Goal: Task Accomplishment & Management: Complete application form

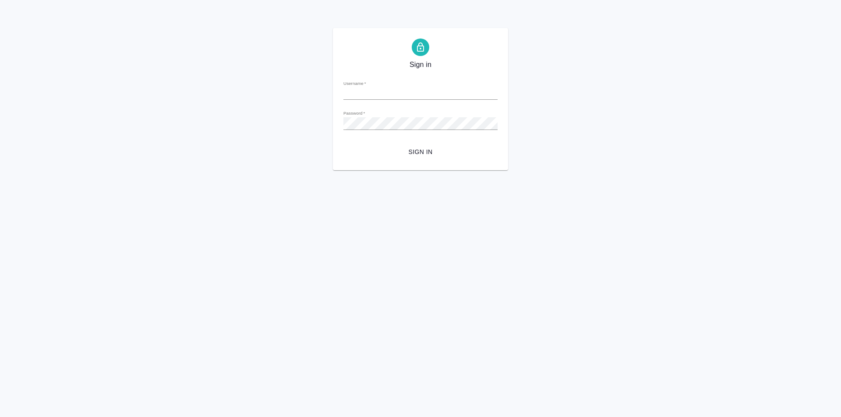
type input "[PERSON_NAME][EMAIL_ADDRESS][DOMAIN_NAME]"
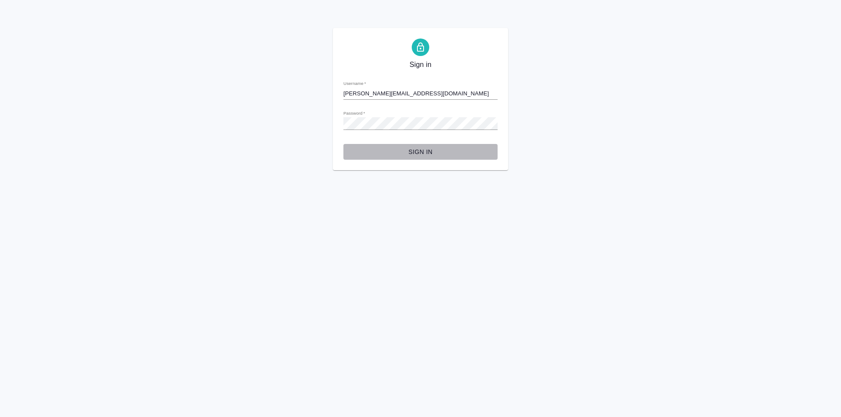
click at [419, 152] on span "Sign in" at bounding box center [420, 152] width 140 height 11
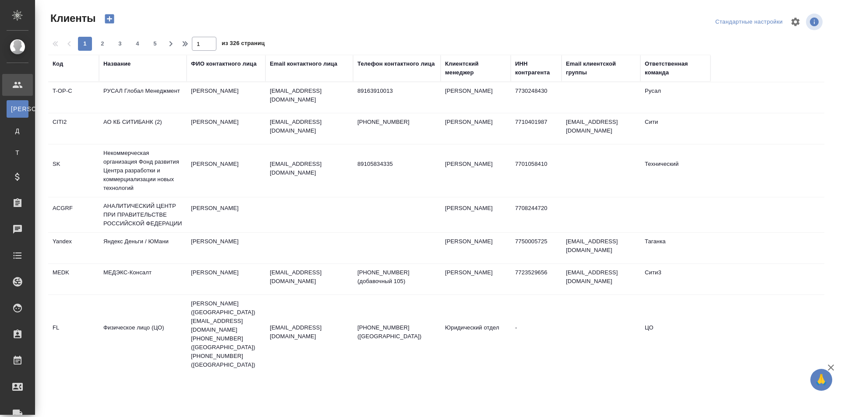
select select "RU"
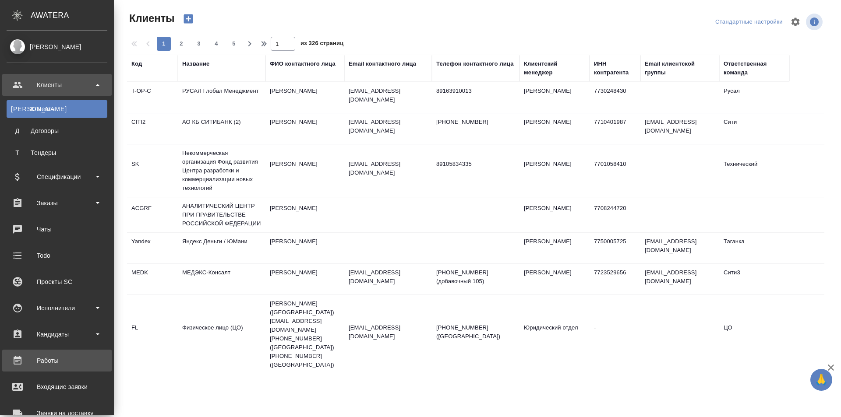
click at [57, 355] on div "Работы" at bounding box center [57, 360] width 101 height 13
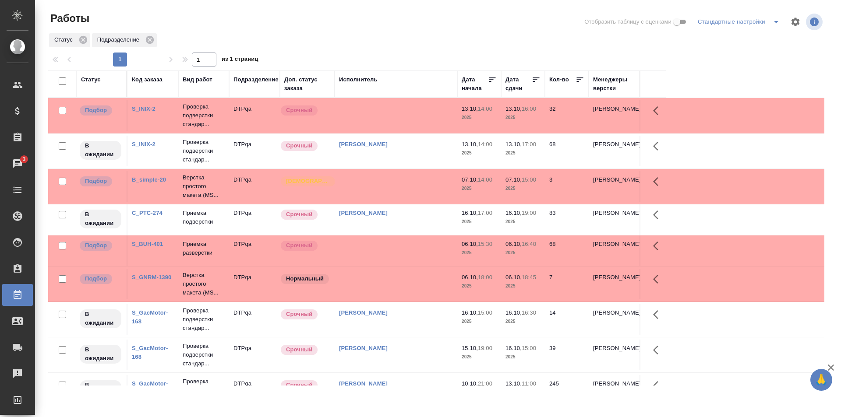
click at [400, 249] on td at bounding box center [396, 251] width 123 height 31
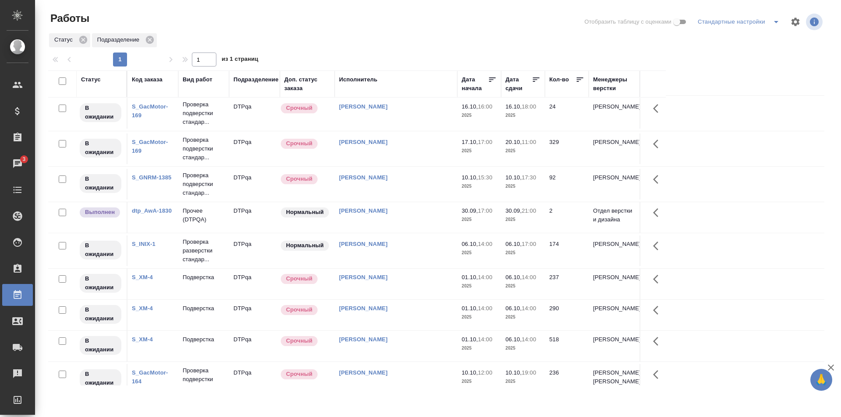
scroll to position [590, 0]
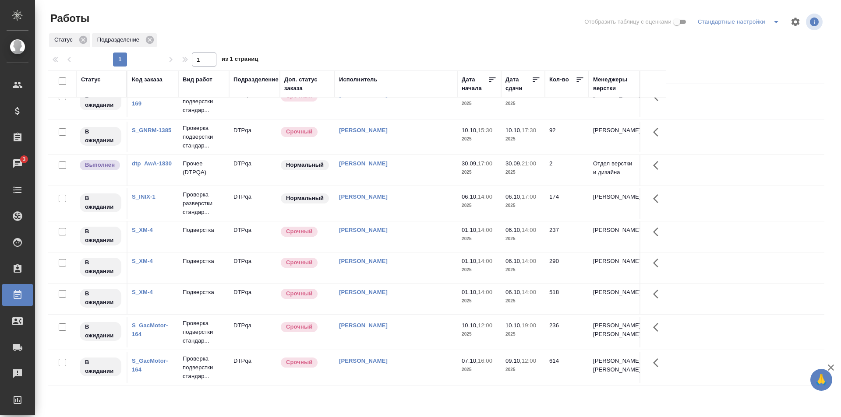
click at [429, 284] on td "[PERSON_NAME]" at bounding box center [396, 299] width 123 height 31
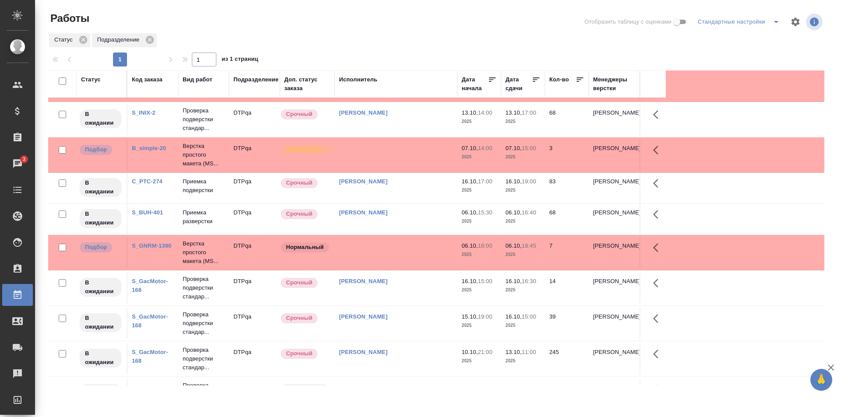
scroll to position [0, 0]
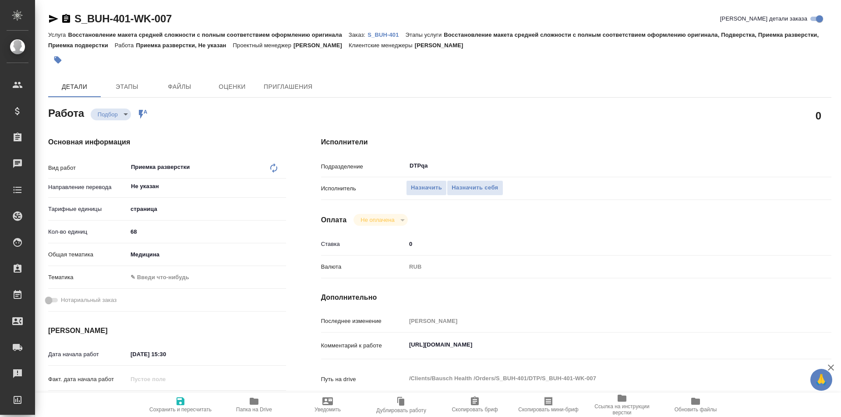
type textarea "x"
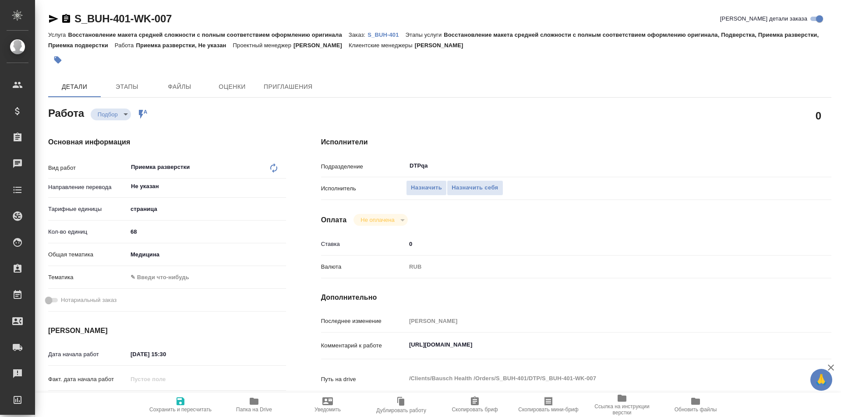
type textarea "x"
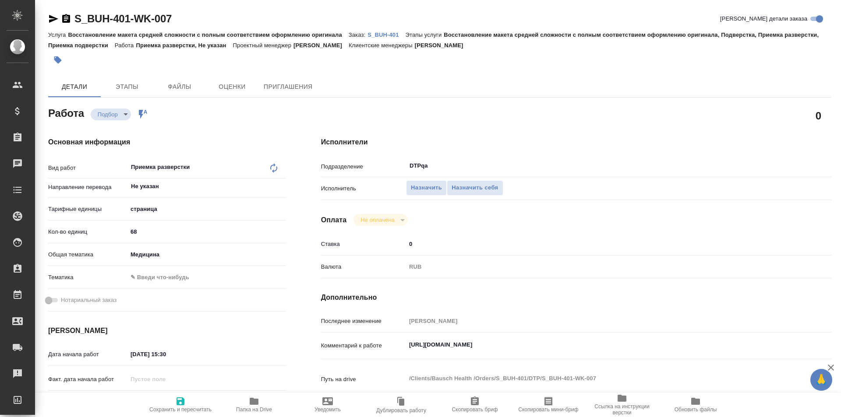
type textarea "x"
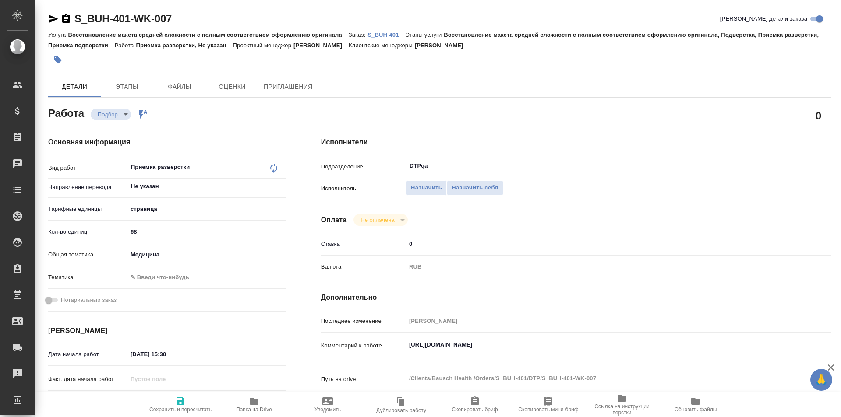
type textarea "x"
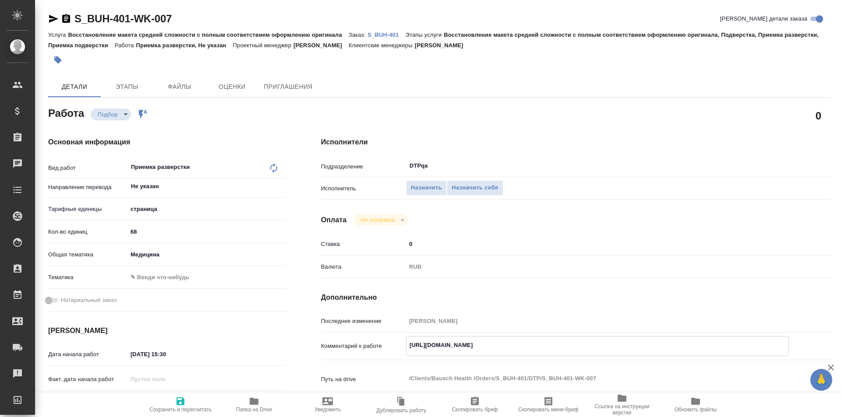
drag, startPoint x: 584, startPoint y: 345, endPoint x: 385, endPoint y: 347, distance: 199.7
click at [385, 347] on div "Комментарий к работе https://tera.awatera.com/Work/68df94ffca46b492c81eeb9e/ x" at bounding box center [576, 346] width 510 height 20
type textarea "x"
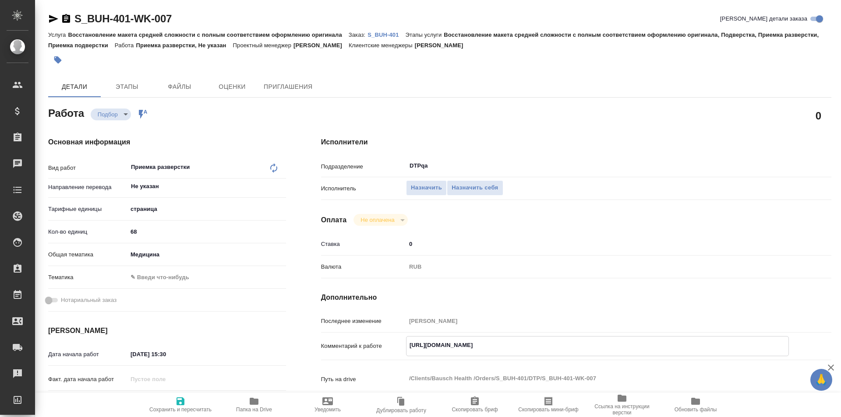
type textarea "x"
click at [469, 187] on span "Назначить себя" at bounding box center [475, 188] width 46 height 10
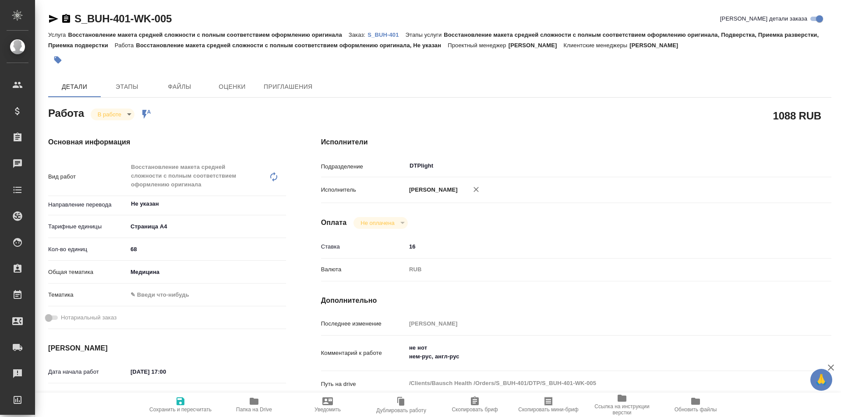
type textarea "x"
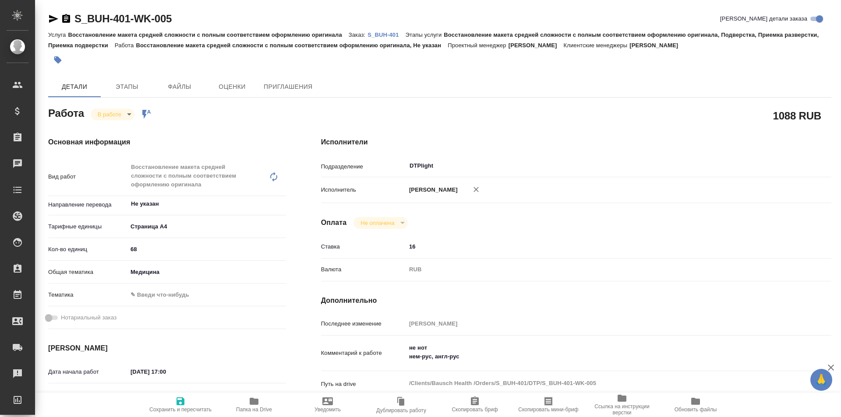
type textarea "x"
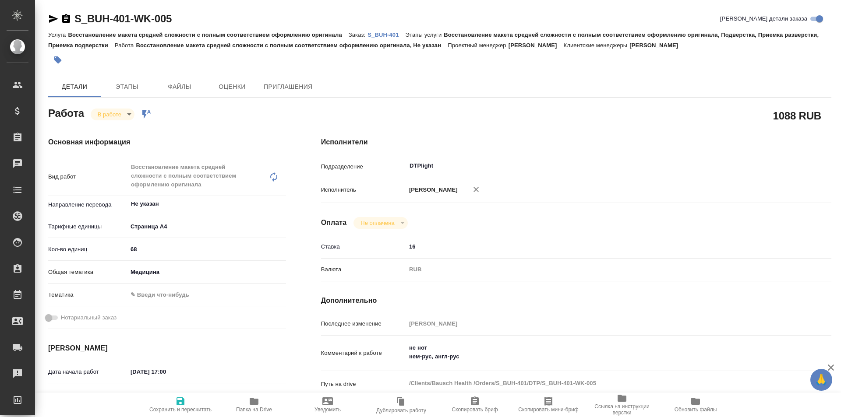
type textarea "x"
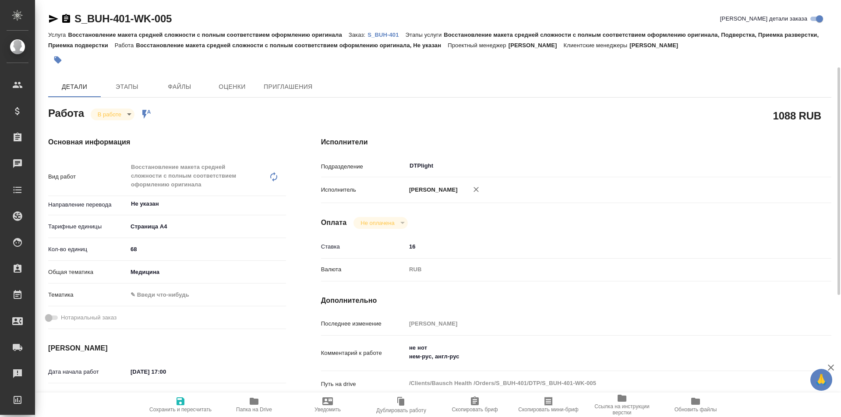
scroll to position [44, 0]
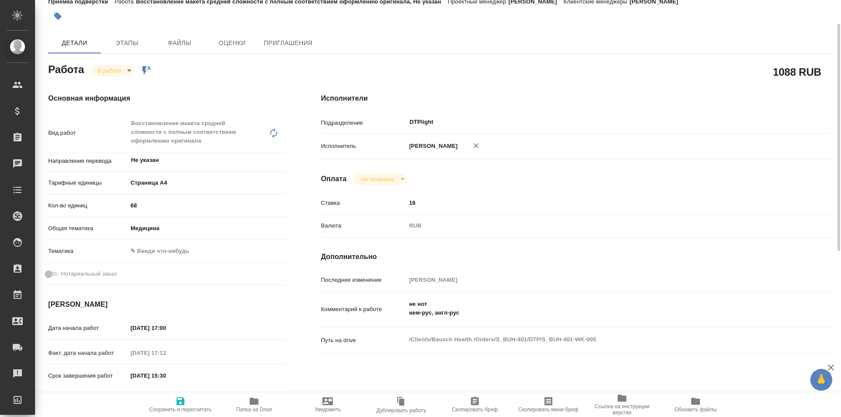
type textarea "x"
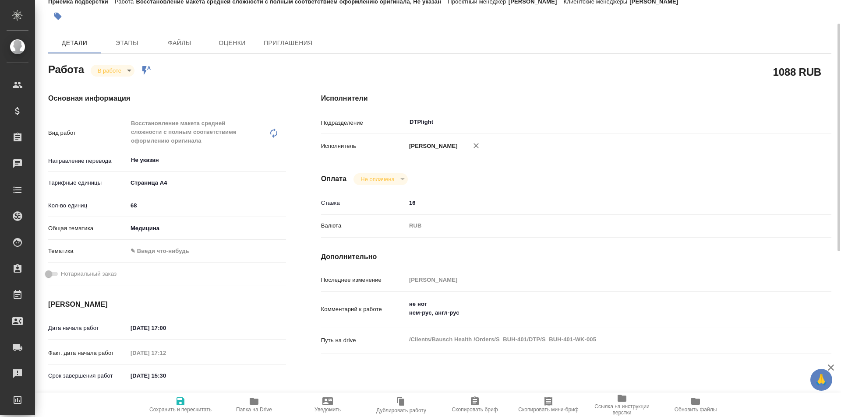
click at [258, 403] on icon "button" at bounding box center [254, 401] width 9 height 7
type textarea "x"
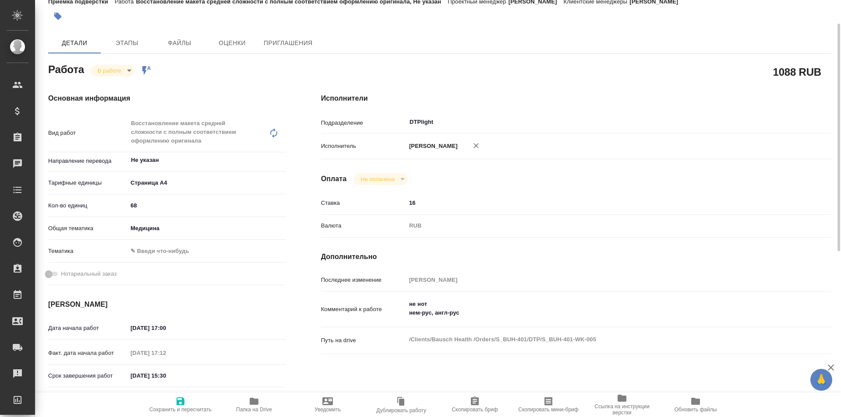
type textarea "x"
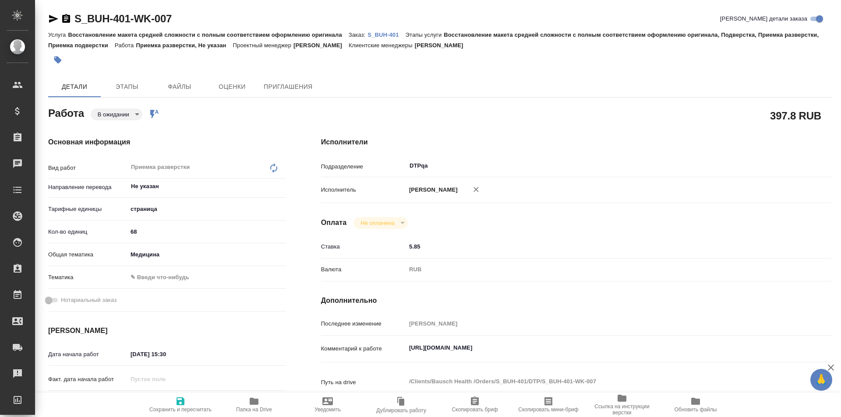
type textarea "x"
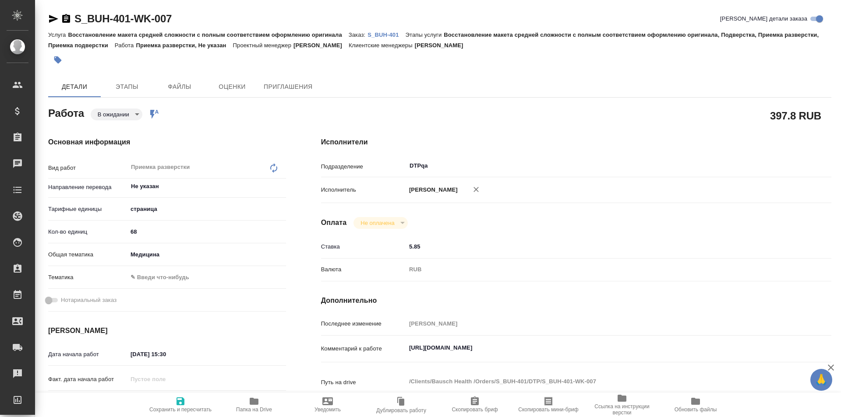
type textarea "x"
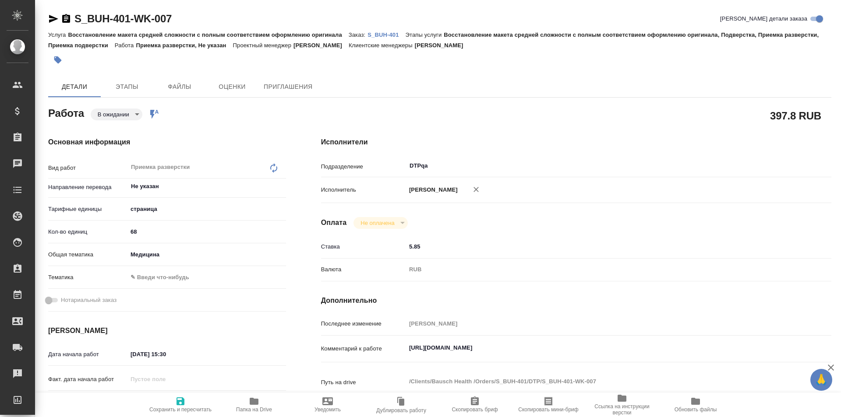
type textarea "x"
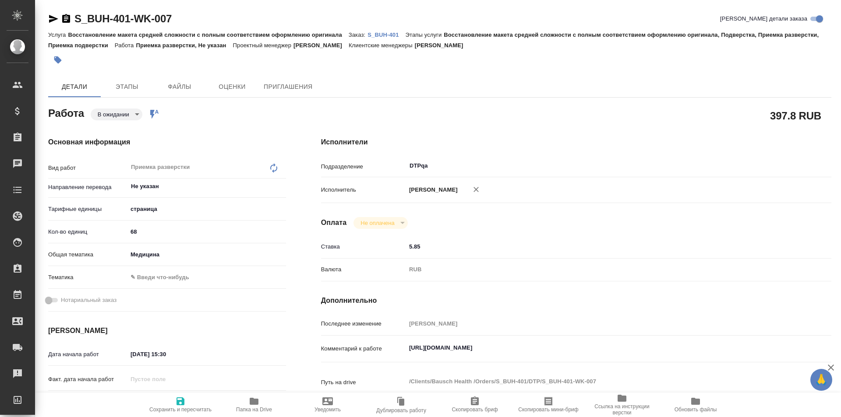
type textarea "x"
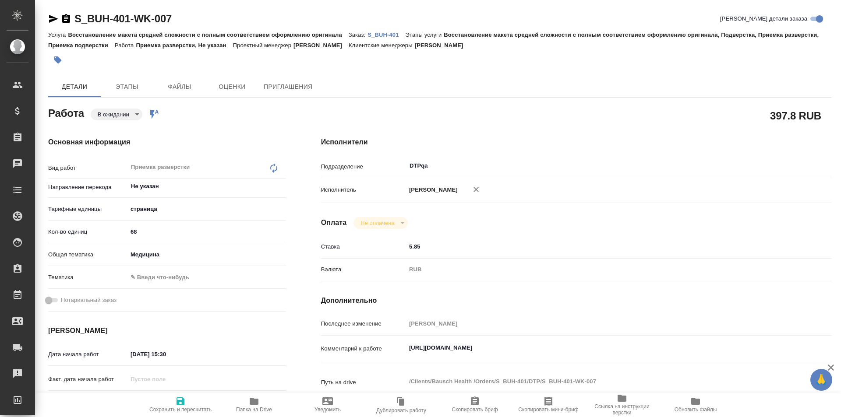
type textarea "x"
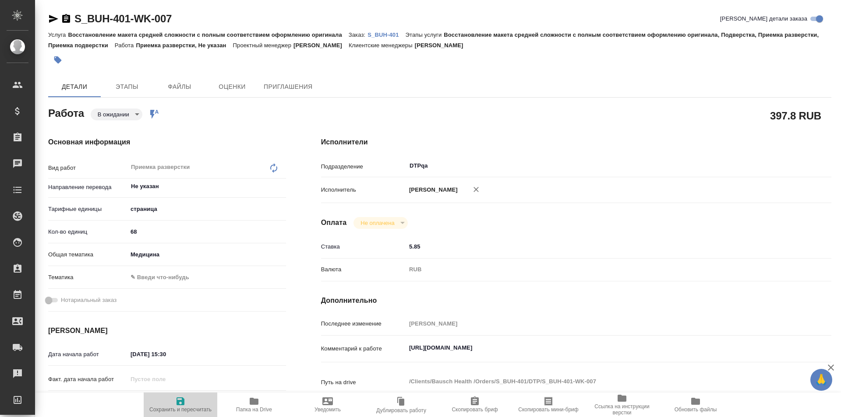
click at [183, 403] on icon "button" at bounding box center [181, 402] width 8 height 8
type textarea "x"
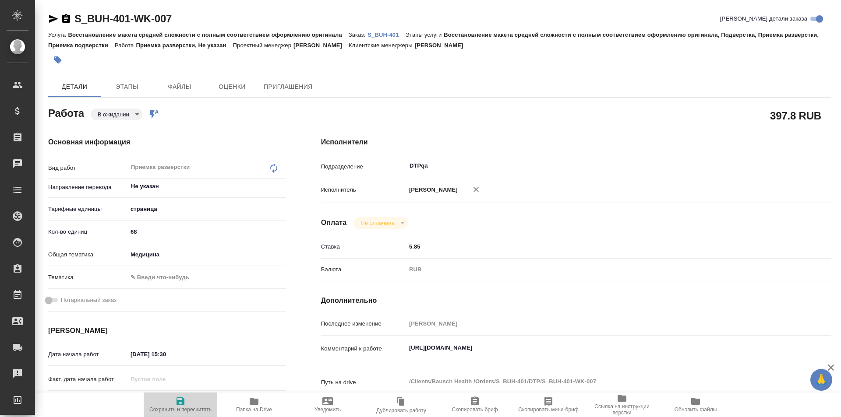
type textarea "x"
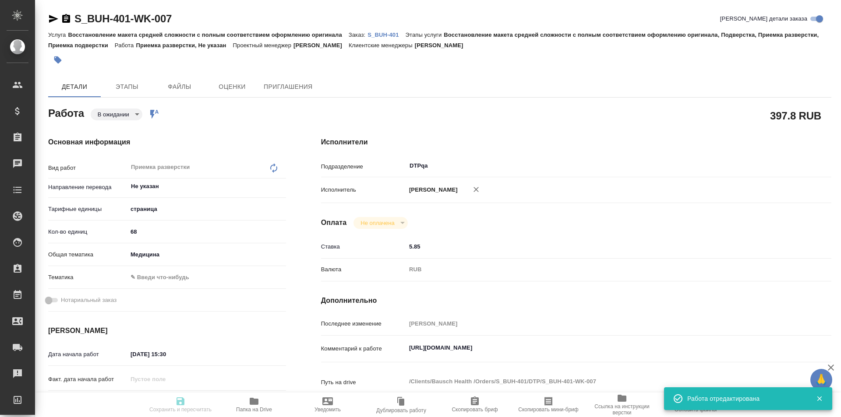
type textarea "x"
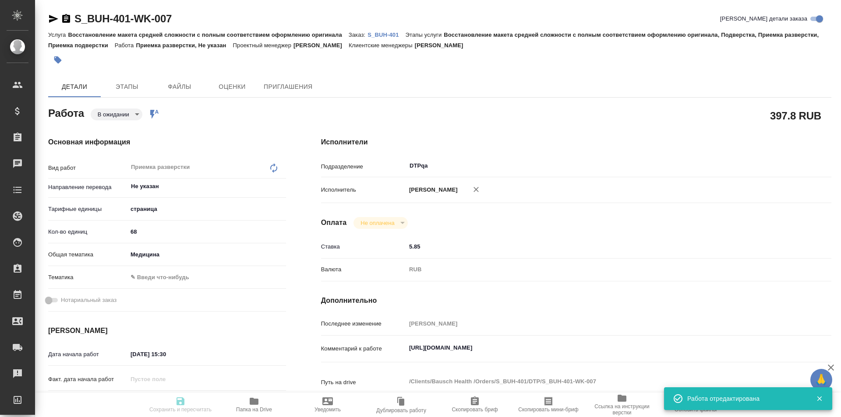
type input "pending"
type textarea "Приемка разверстки"
type textarea "x"
type input "Не указан"
type input "5a8b1489cc6b4906c91bfdb2"
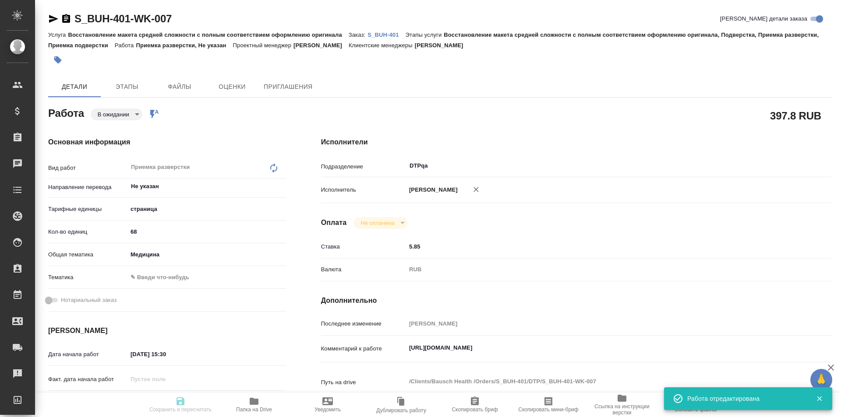
type input "68"
type input "med"
type input "06.10.2025 15:30"
type input "06.10.2025 16:40"
type input "17.10.2025 19:00"
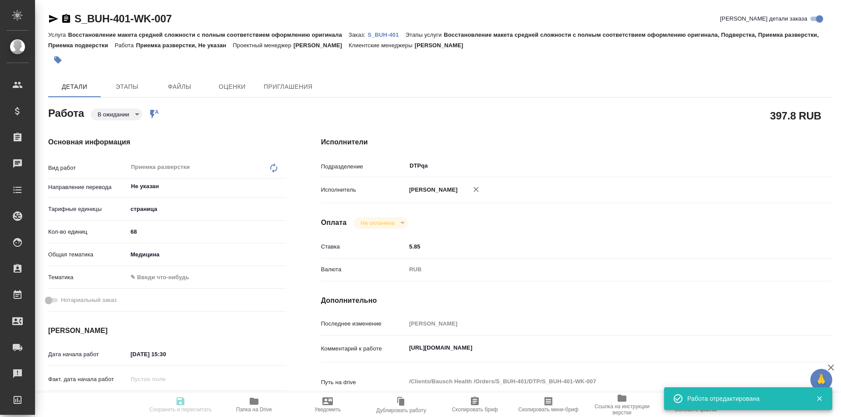
type input "DTPqa"
type input "notPayed"
type input "5.85"
type input "RUB"
type input "[PERSON_NAME]"
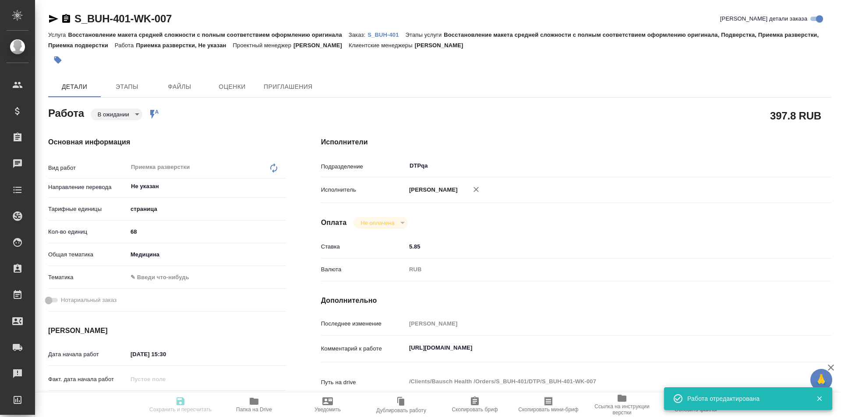
type textarea "https://tera.awatera.com/Work/68df94ffca46b492c81eeb9e/"
type textarea "x"
type textarea "/Clients/Bausch Health /Orders/S_BUH-401/DTP/S_BUH-401-WK-007"
type textarea "x"
type input "S_BUH-401"
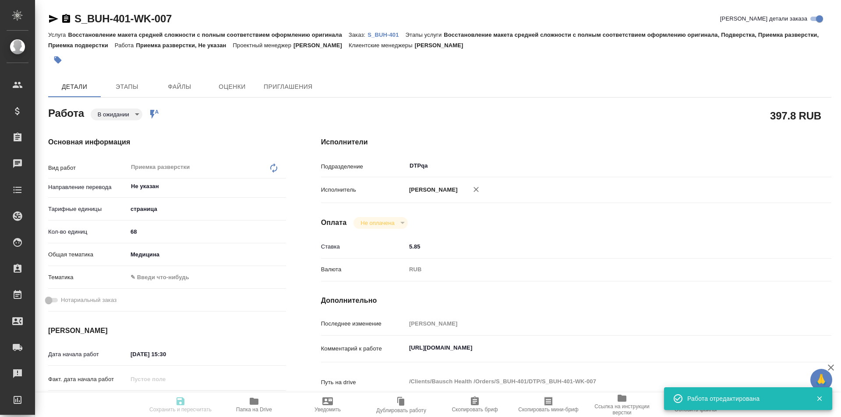
type input "Восстановление макета средней сложности с полным соответствием оформлению ориги…"
type input "[PERSON_NAME]"
type input "Заборова Александра"
type input "/Clients/Bausch Health /Orders/S_BUH-401"
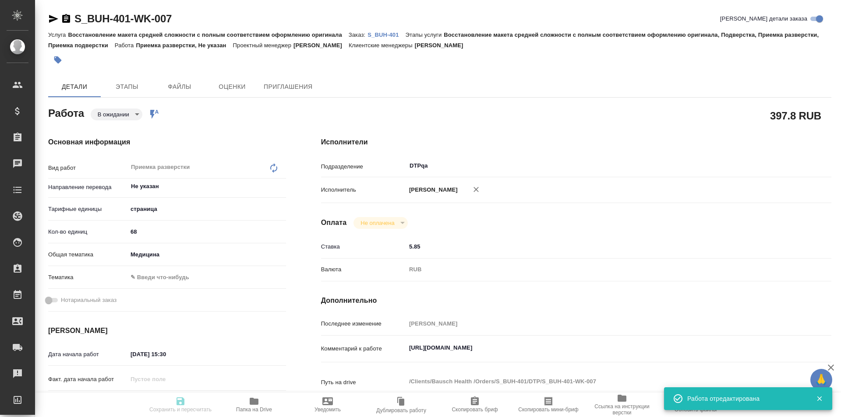
type textarea "x"
type textarea "нем-рус, англ-рус"
type textarea "x"
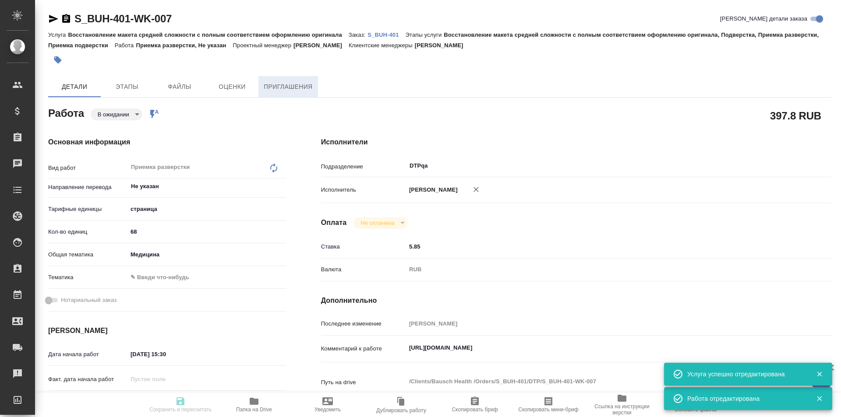
type textarea "x"
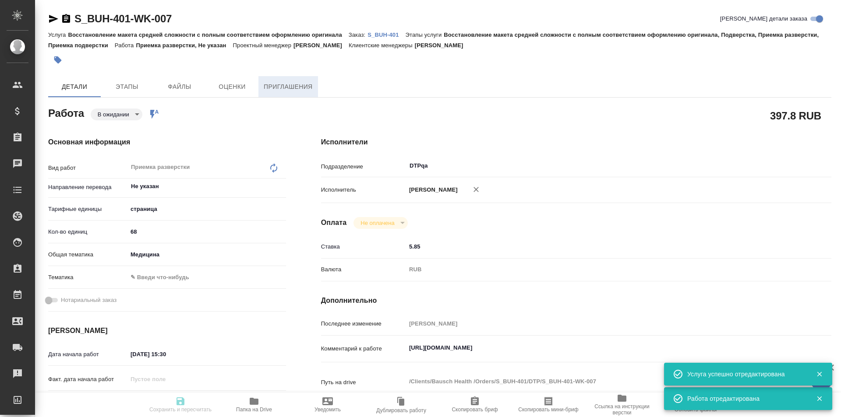
type textarea "x"
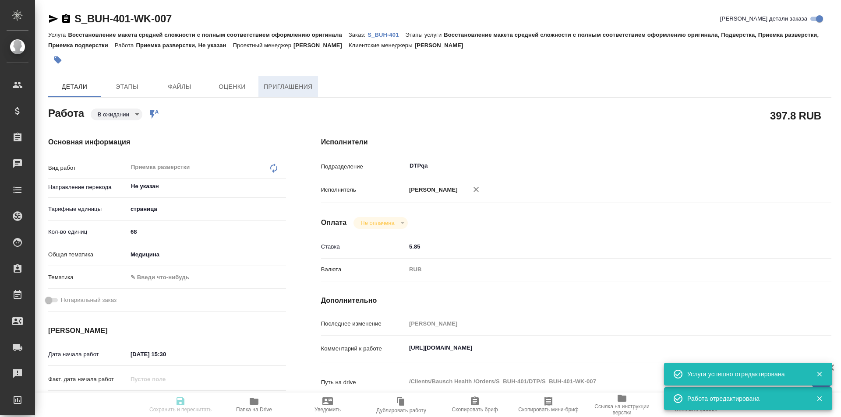
type textarea "x"
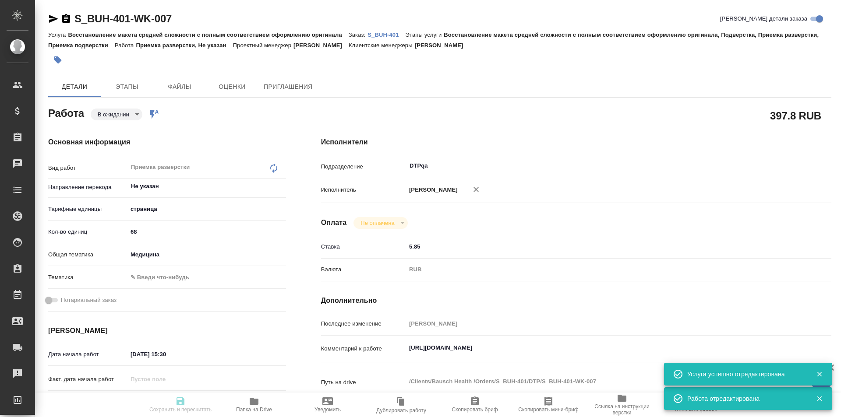
type textarea "x"
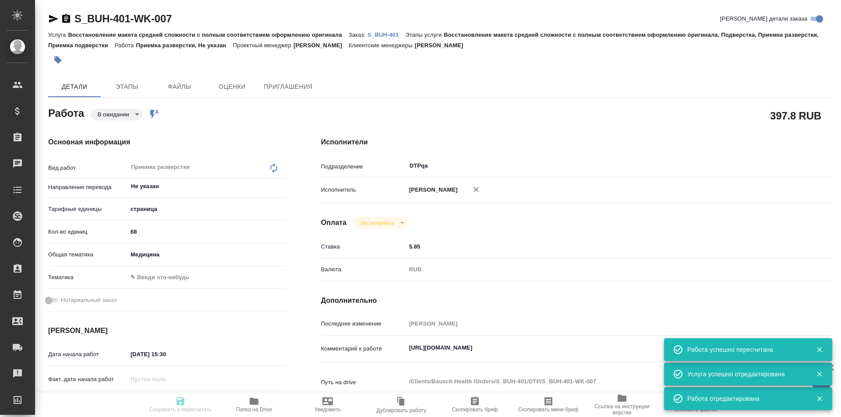
type input "pending"
type textarea "Приемка разверстки"
type textarea "x"
type input "Не указан"
type input "5a8b1489cc6b4906c91bfdb2"
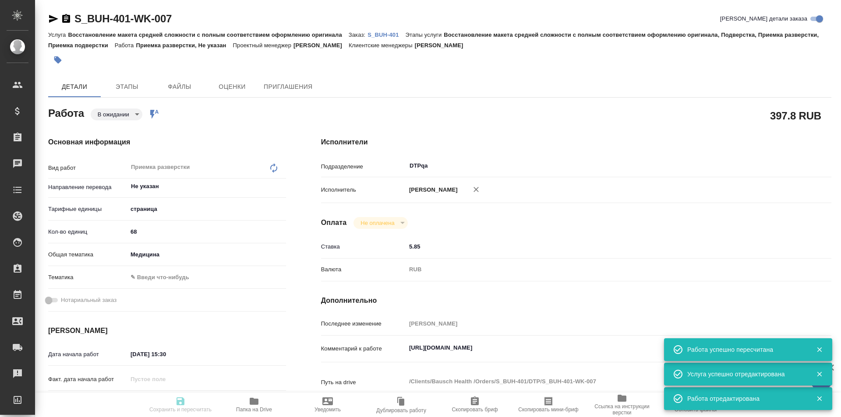
type input "68"
type input "med"
type input "06.10.2025 15:30"
type input "06.10.2025 16:40"
type input "17.10.2025 19:00"
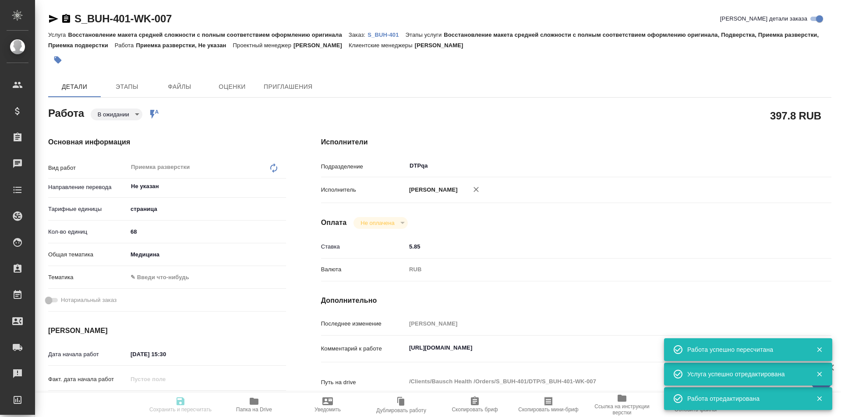
type input "DTPqa"
type input "notPayed"
type input "5.85"
type input "RUB"
type input "[PERSON_NAME]"
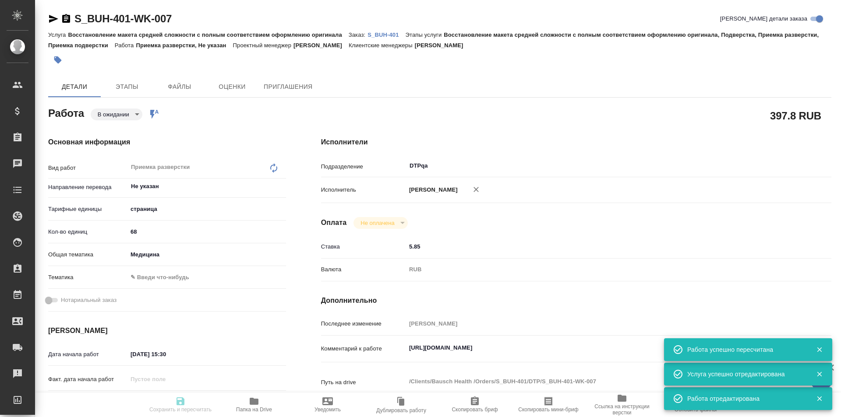
type textarea "https://tera.awatera.com/Work/68df94ffca46b492c81eeb9e/"
type textarea "x"
type textarea "/Clients/Bausch Health /Orders/S_BUH-401/DTP/S_BUH-401-WK-007"
type textarea "x"
type input "S_BUH-401"
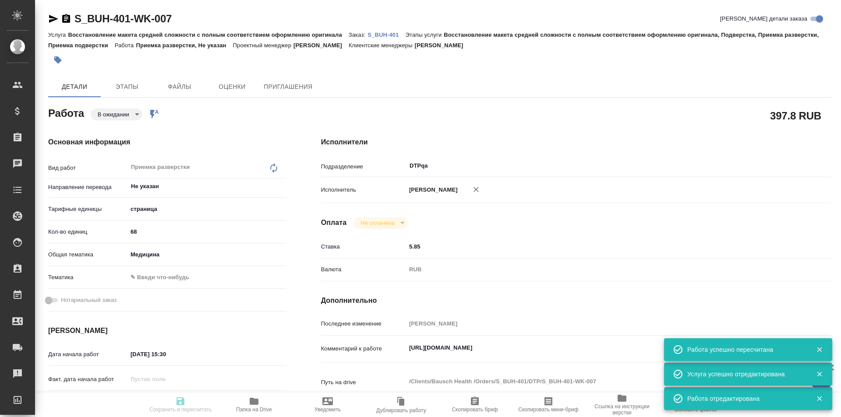
type input "Восстановление макета средней сложности с полным соответствием оформлению ориги…"
type input "Никифорова Валерия"
type input "Заборова Александра"
type input "/Clients/Bausch Health /Orders/S_BUH-401"
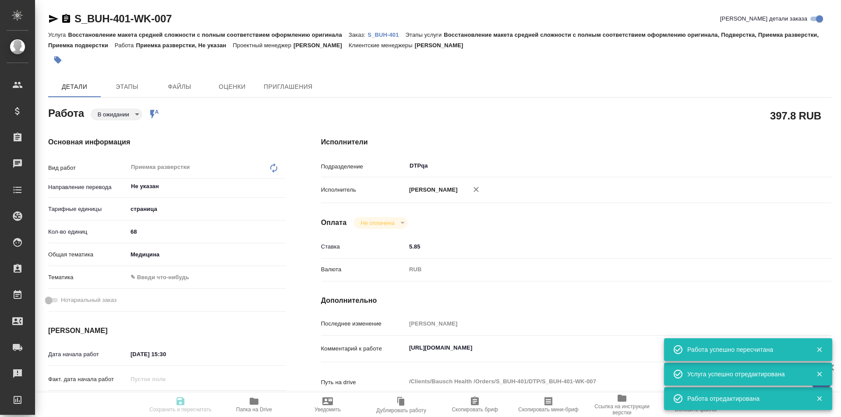
type textarea "x"
type textarea "нем-рус, англ-рус"
type textarea "x"
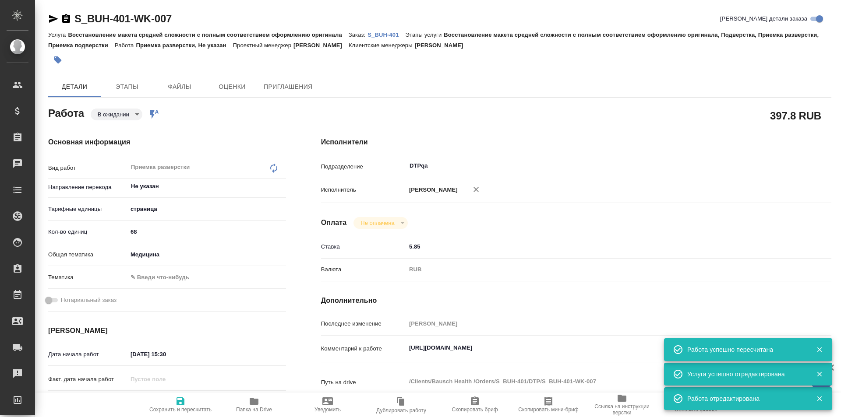
type textarea "x"
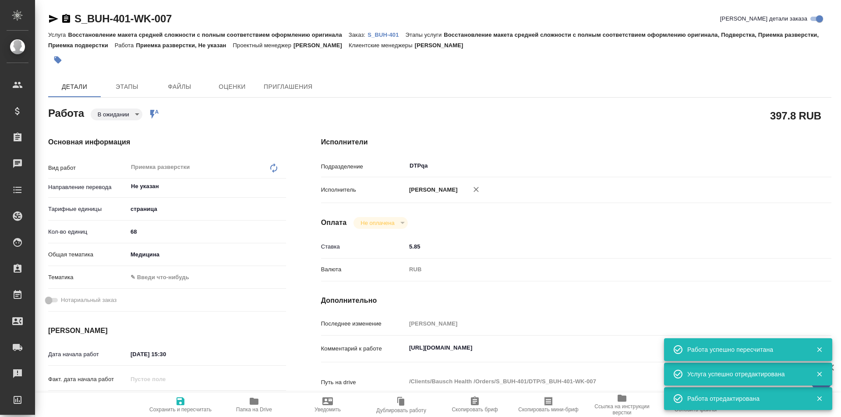
type textarea "x"
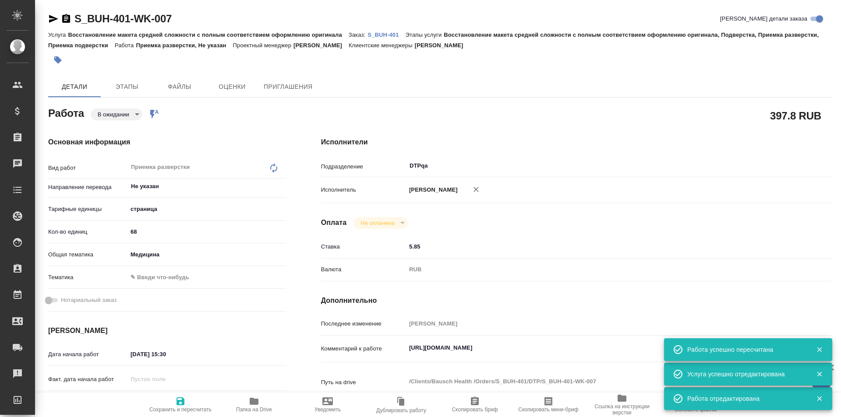
type textarea "x"
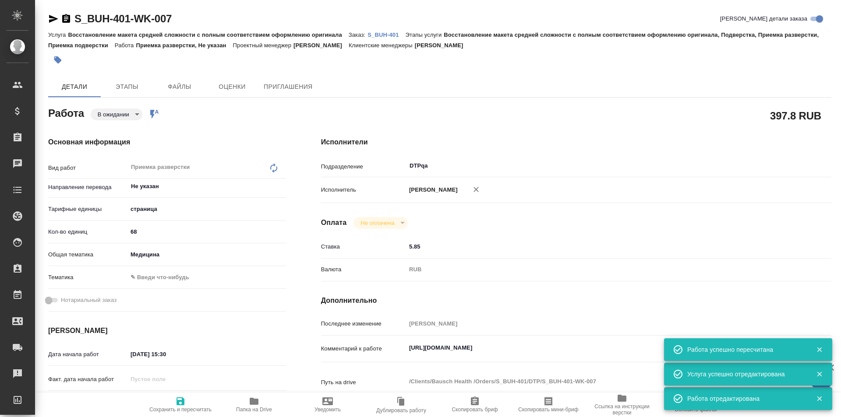
type textarea "x"
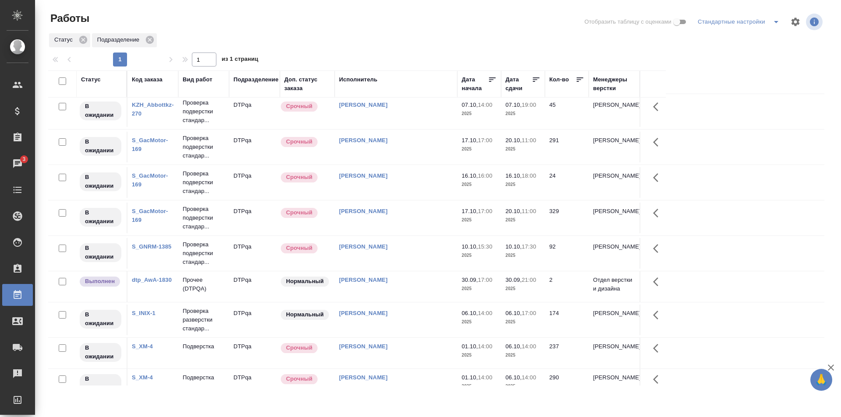
scroll to position [482, 0]
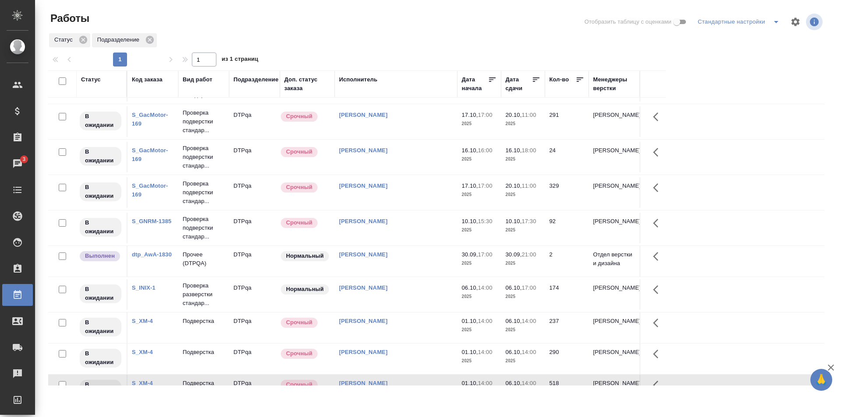
click at [419, 262] on td "[PERSON_NAME]" at bounding box center [396, 261] width 123 height 31
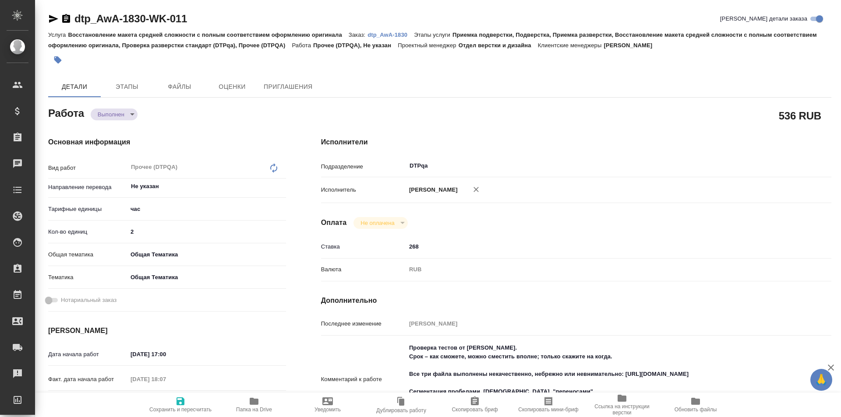
type textarea "x"
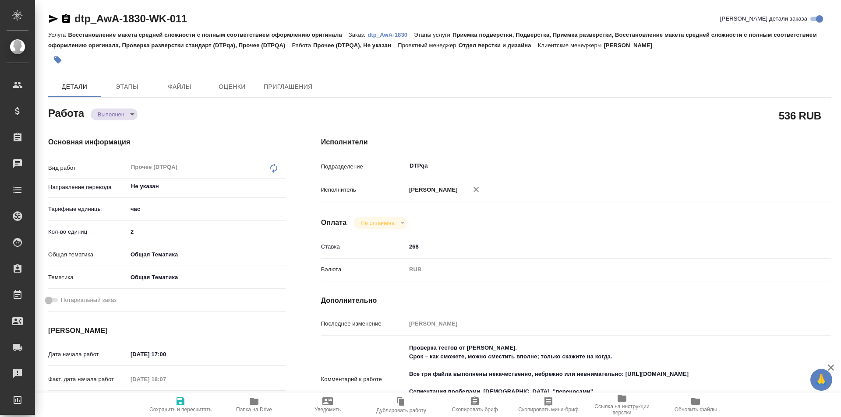
type textarea "x"
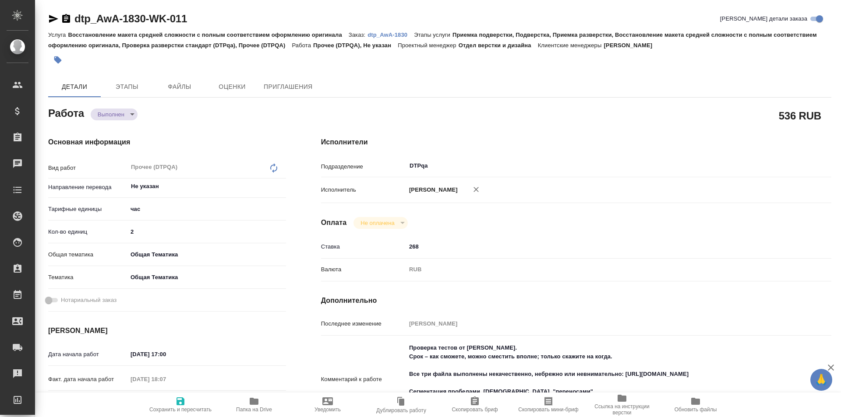
type textarea "x"
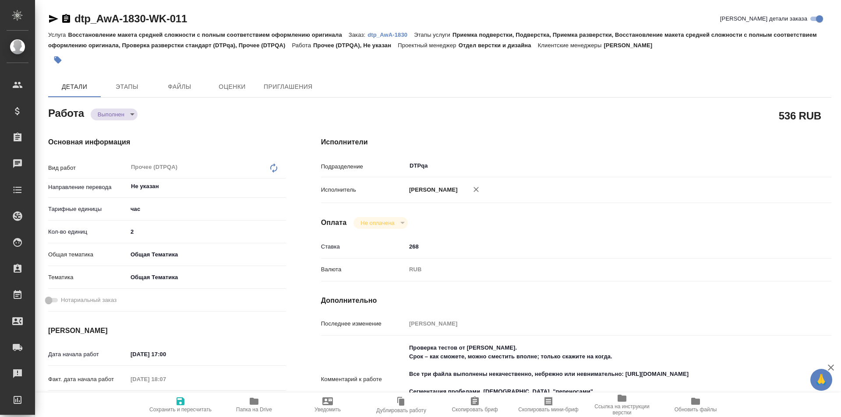
type textarea "x"
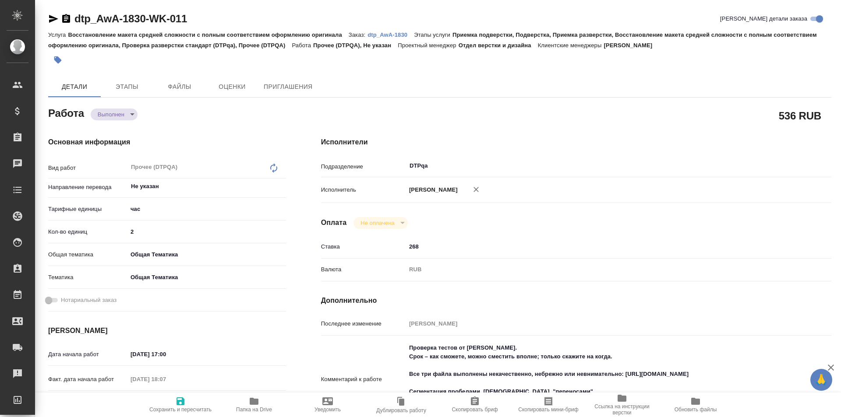
type textarea "x"
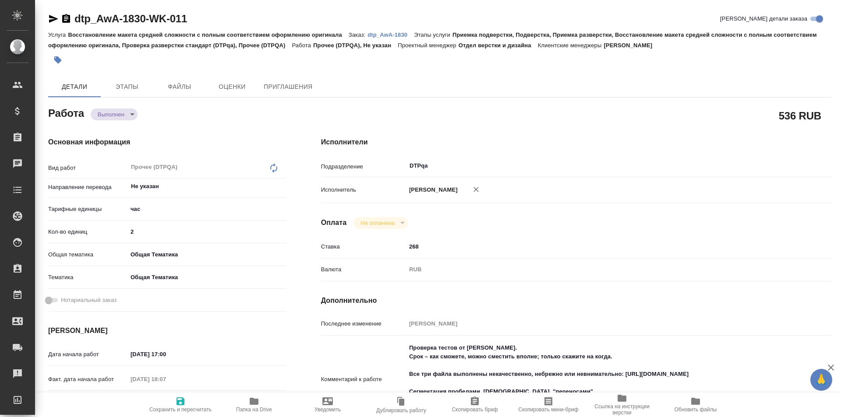
type textarea "x"
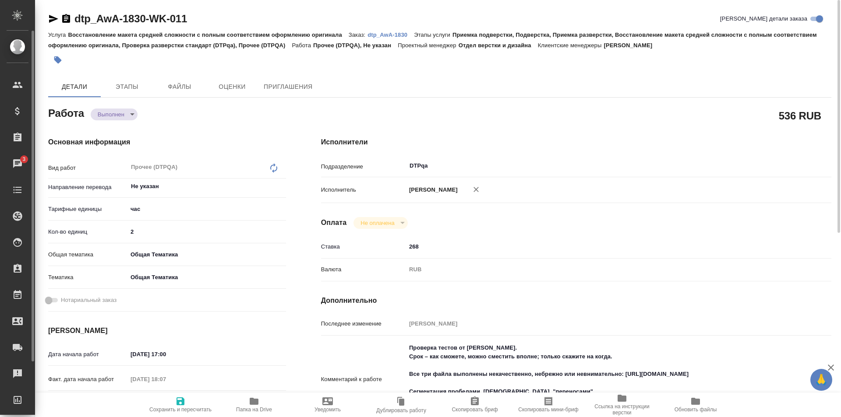
type textarea "x"
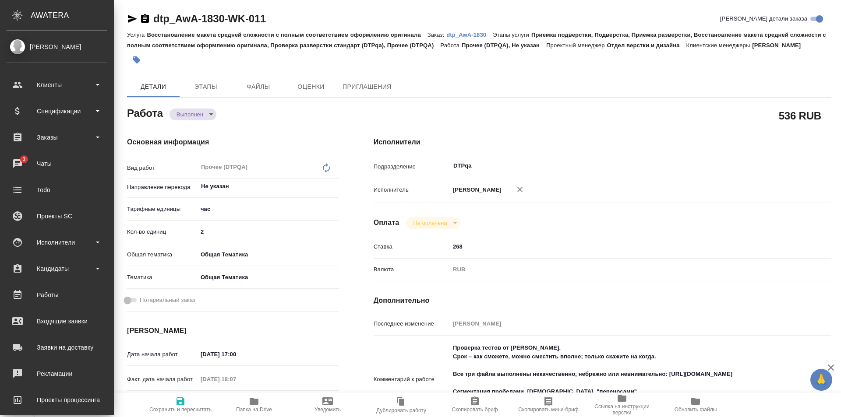
type textarea "x"
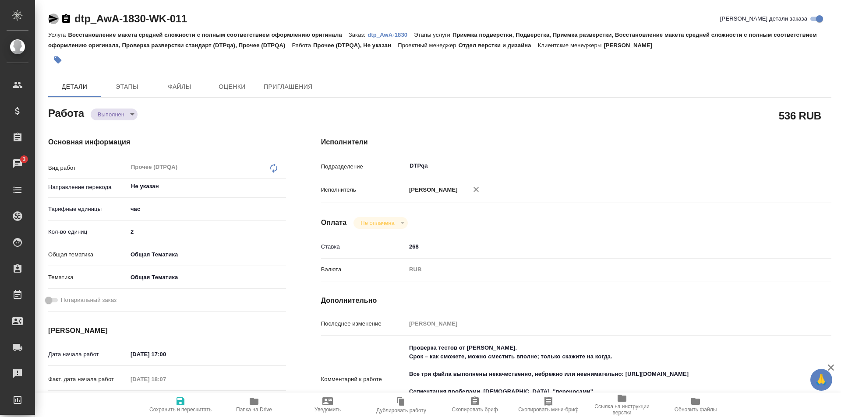
click at [51, 18] on icon "button" at bounding box center [53, 19] width 11 height 11
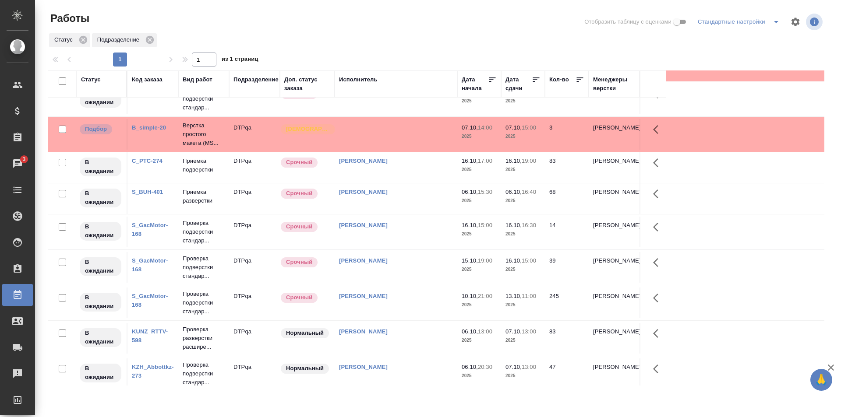
scroll to position [175, 0]
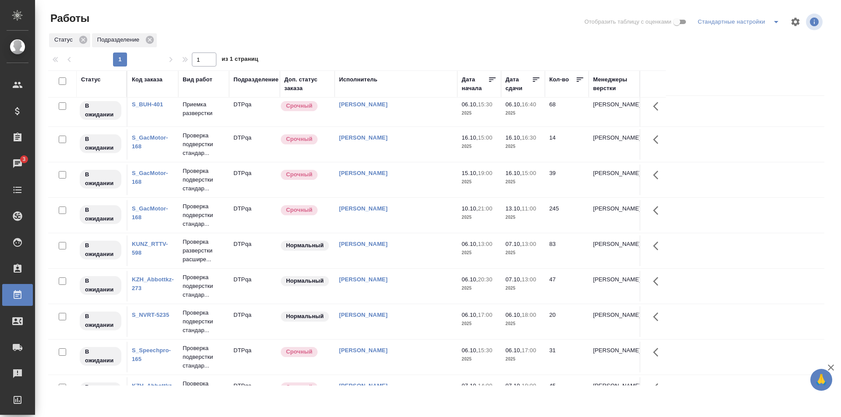
click at [389, 253] on td "[PERSON_NAME]" at bounding box center [396, 251] width 123 height 31
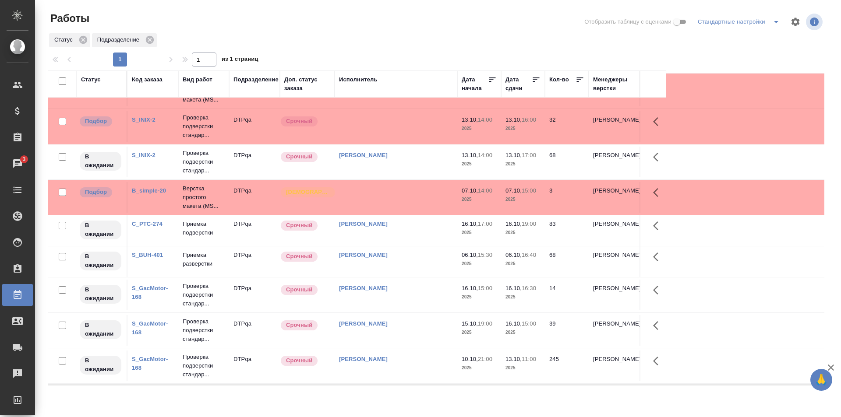
scroll to position [0, 0]
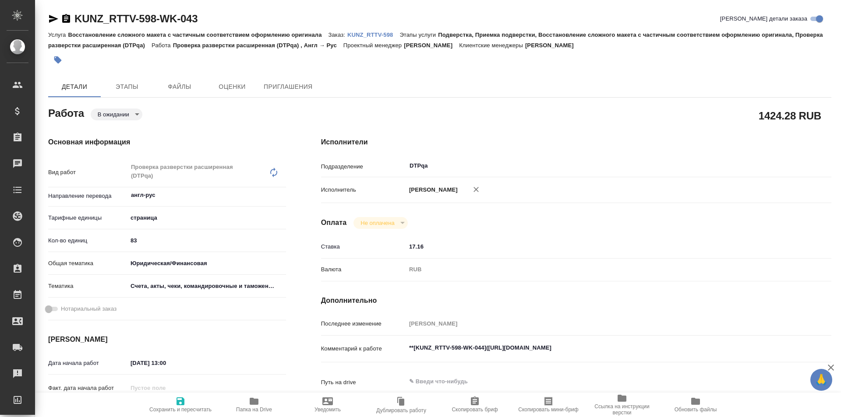
type textarea "x"
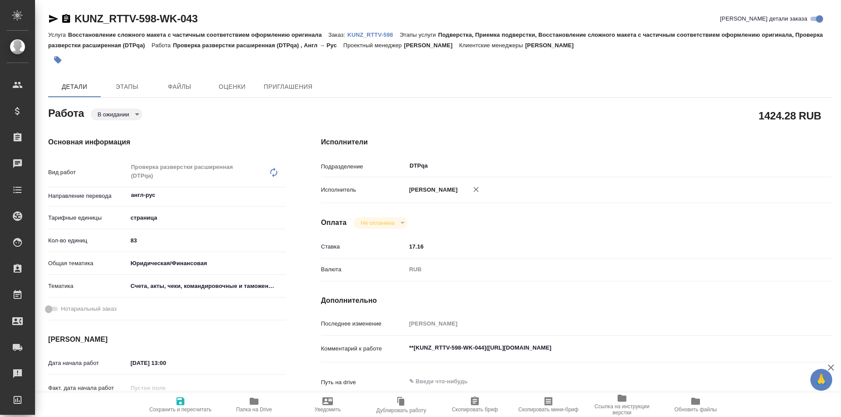
type textarea "x"
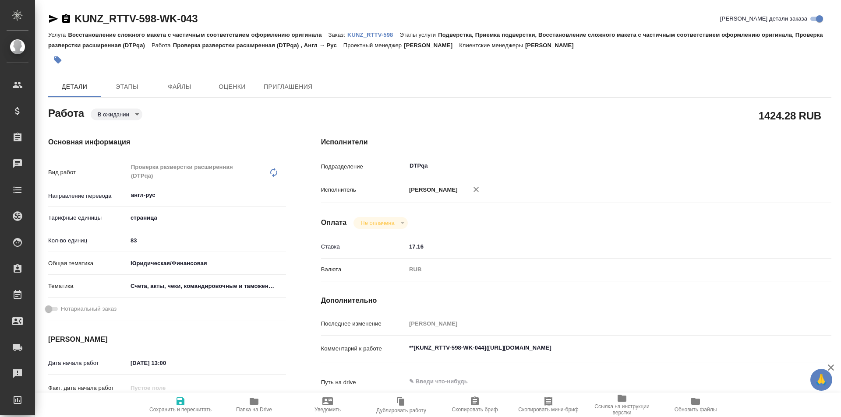
type textarea "x"
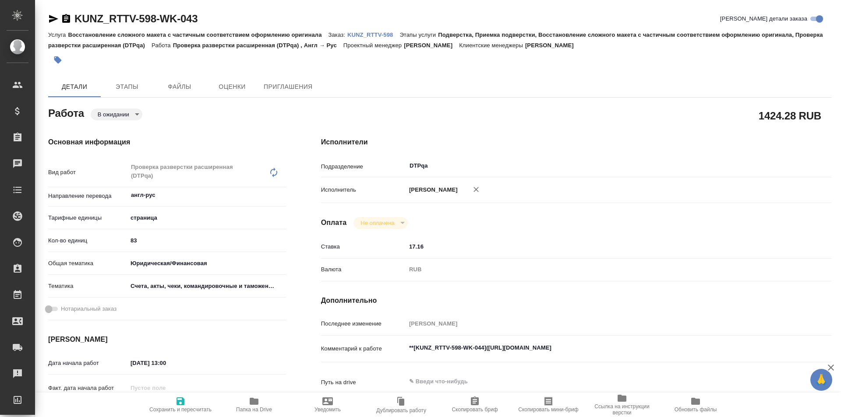
scroll to position [88, 0]
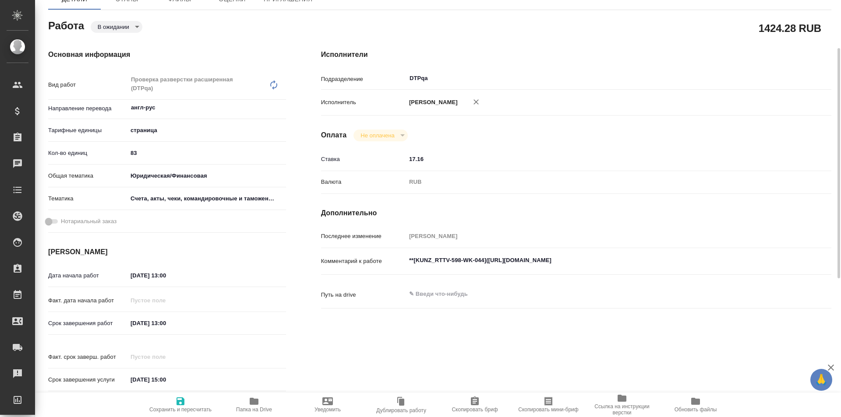
type textarea "x"
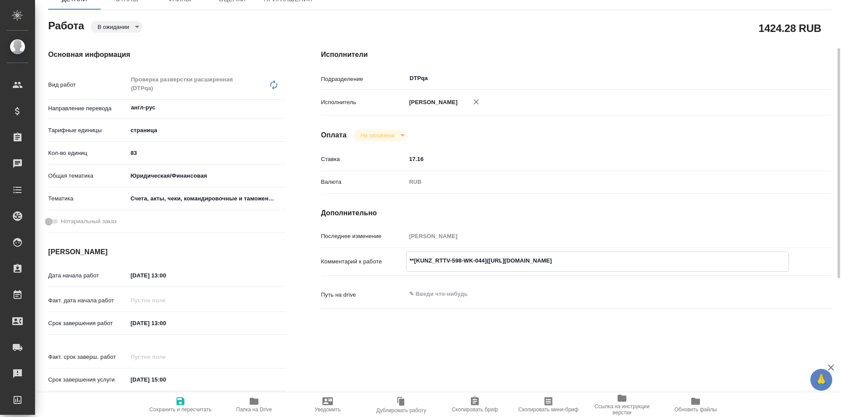
type textarea "x"
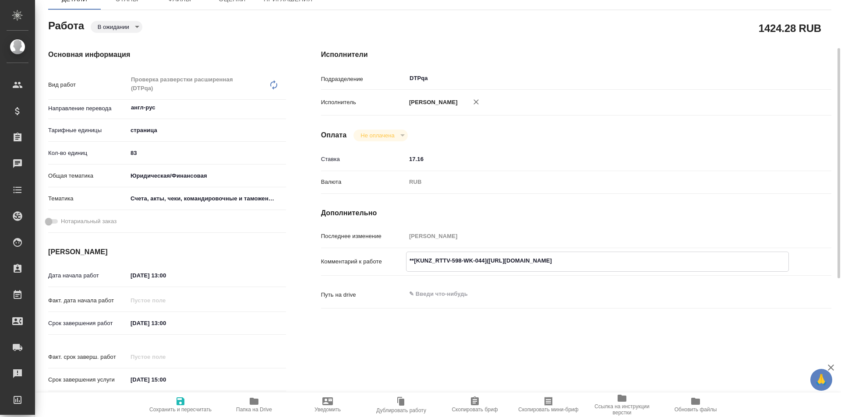
type textarea "x"
drag, startPoint x: 653, startPoint y: 261, endPoint x: 489, endPoint y: 260, distance: 163.8
click at [489, 260] on textarea "**[KUNZ_RTTV-598-WK-044](https://tera.awatera.com/Work/68de6618ca46b492c81ed420…" at bounding box center [597, 261] width 382 height 15
type textarea "x"
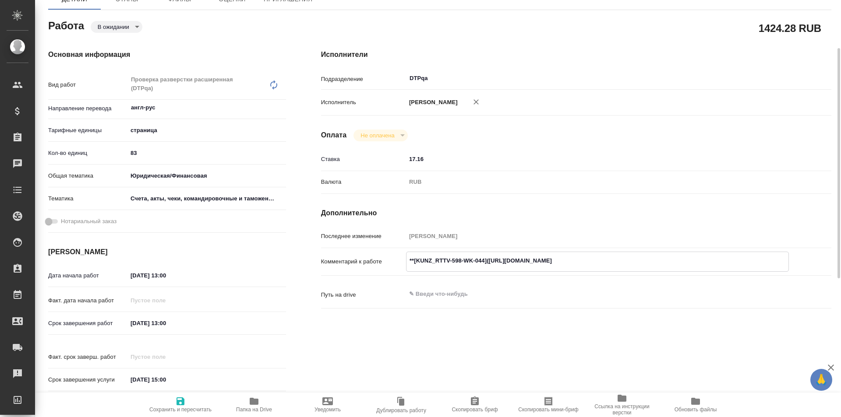
type textarea "x"
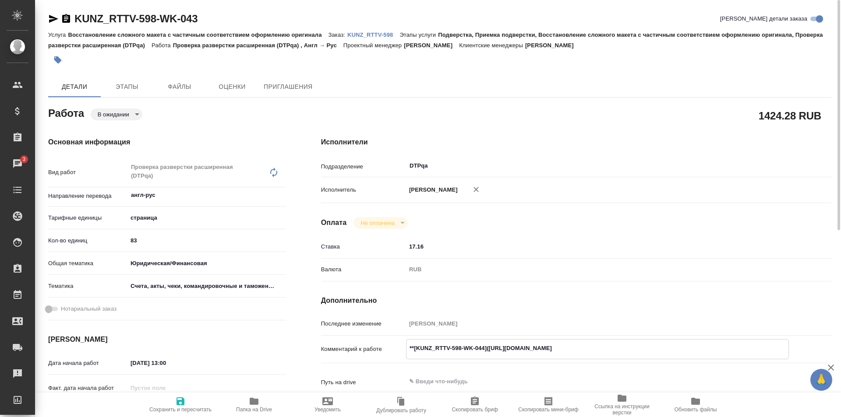
type textarea "x"
click at [48, 17] on icon "button" at bounding box center [53, 19] width 11 height 11
drag, startPoint x: 202, startPoint y: 22, endPoint x: 61, endPoint y: 22, distance: 141.0
click at [61, 22] on div "KUNZ_RTTV-598-WK-043 Кратко детали заказа" at bounding box center [439, 19] width 783 height 14
copy link "KUNZ_RTTV-598-WK-043"
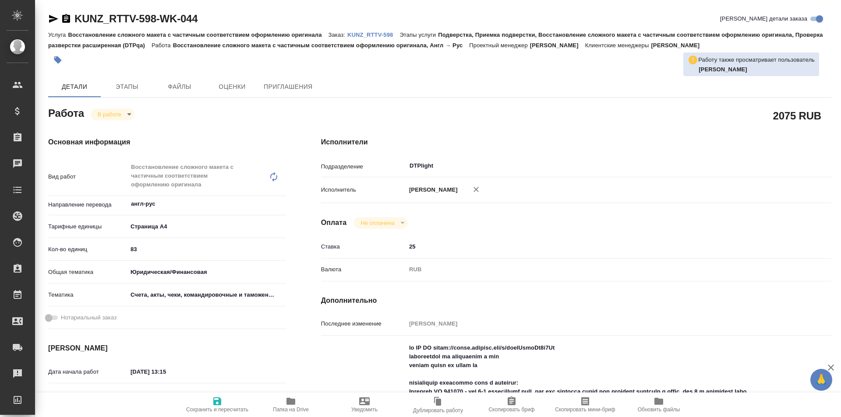
type textarea "x"
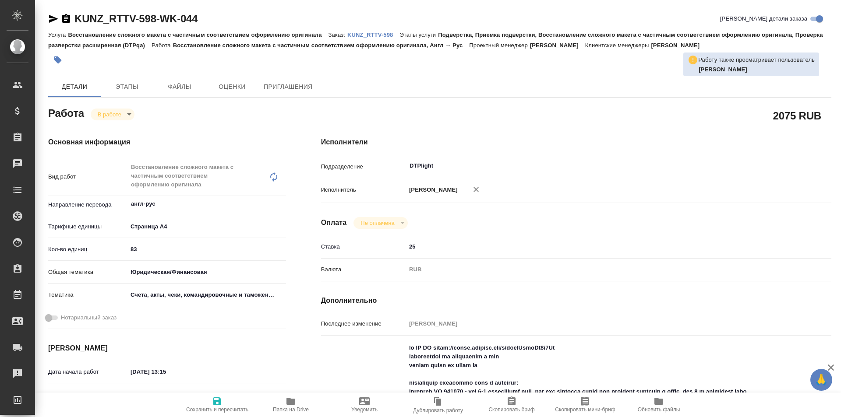
type textarea "x"
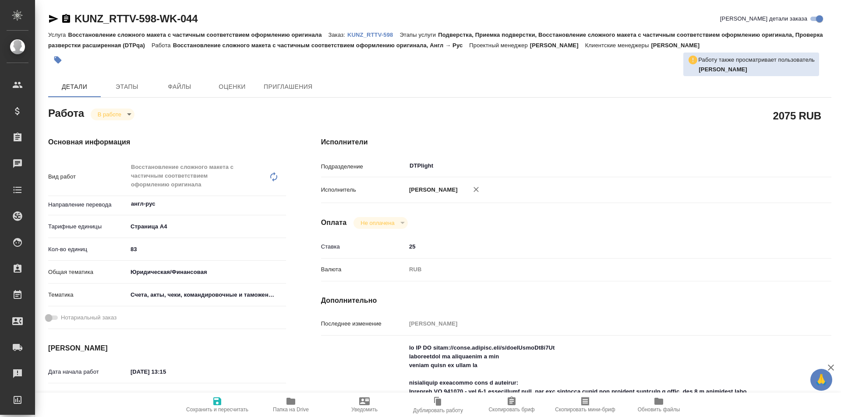
type textarea "x"
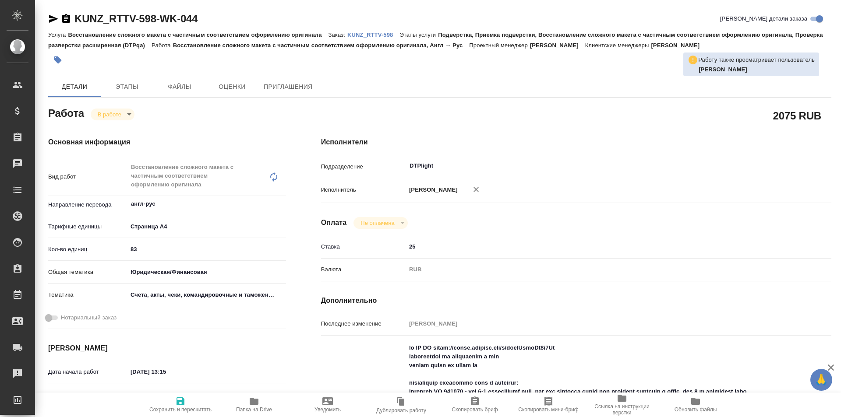
type textarea "x"
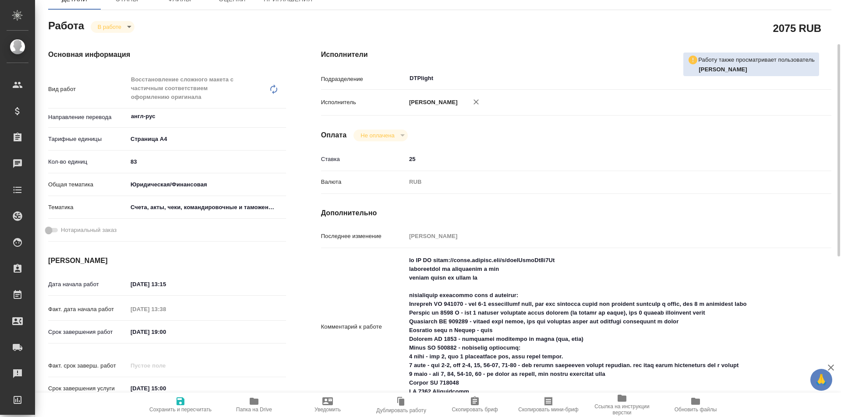
scroll to position [131, 0]
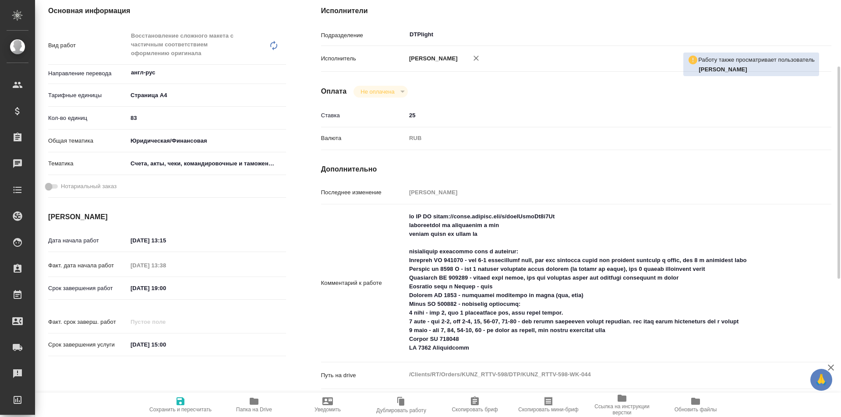
type textarea "x"
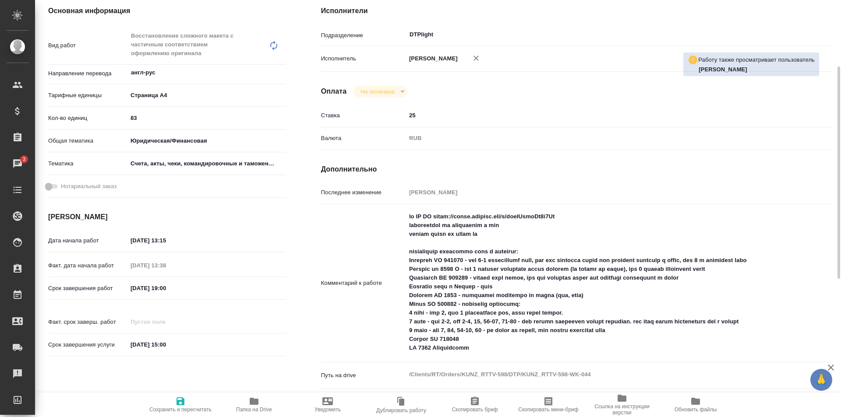
type textarea "x"
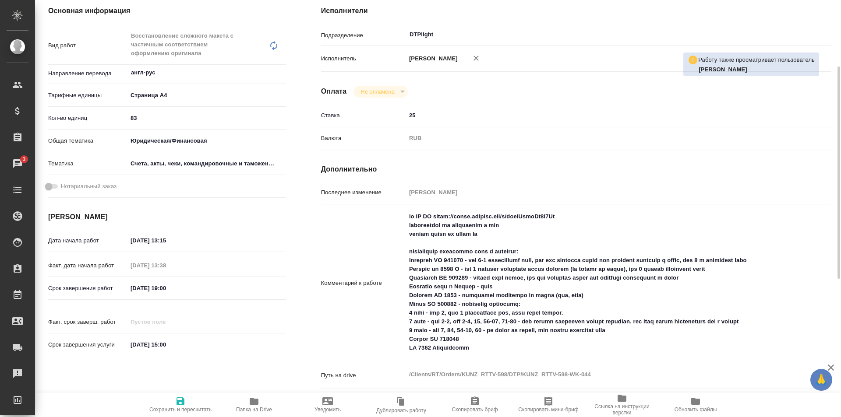
click at [247, 401] on span "Папка на Drive" at bounding box center [253, 404] width 63 height 17
type textarea "x"
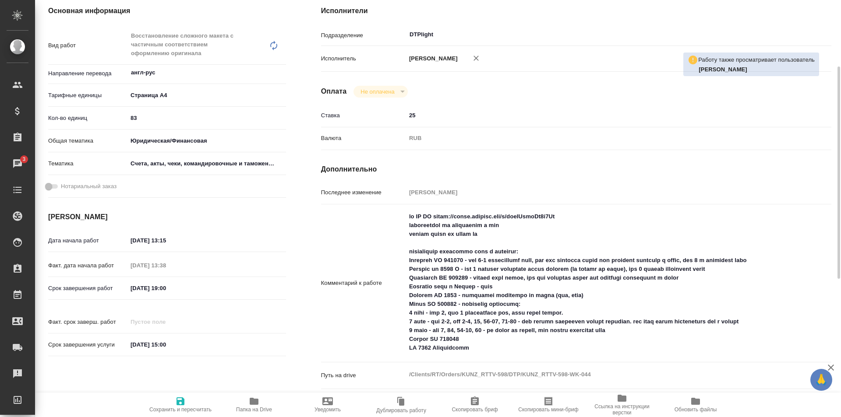
type textarea "x"
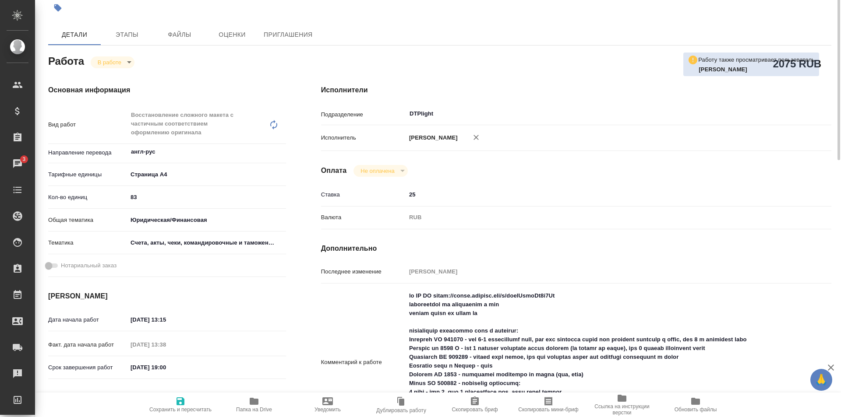
scroll to position [0, 0]
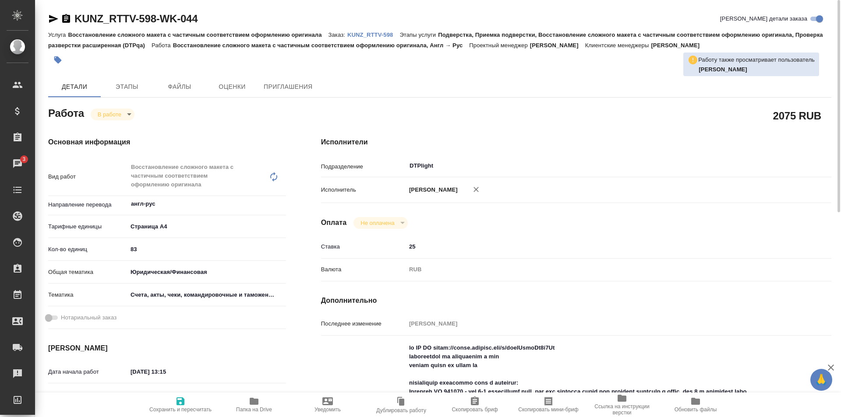
click at [50, 18] on icon "button" at bounding box center [53, 19] width 11 height 11
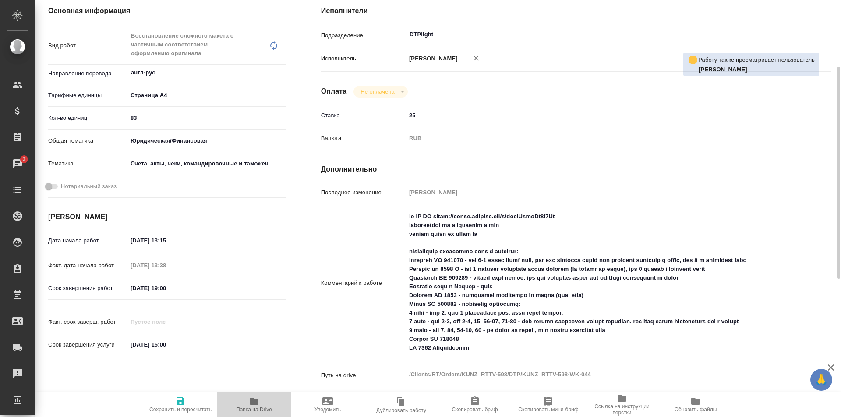
click at [258, 401] on icon "button" at bounding box center [254, 401] width 9 height 7
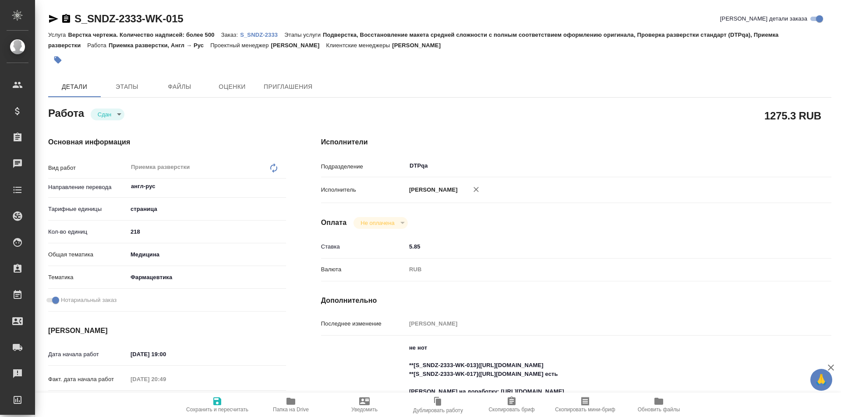
type textarea "x"
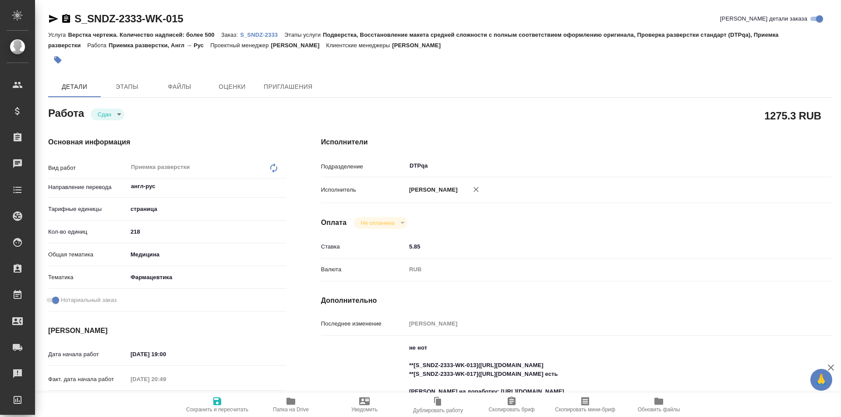
type textarea "x"
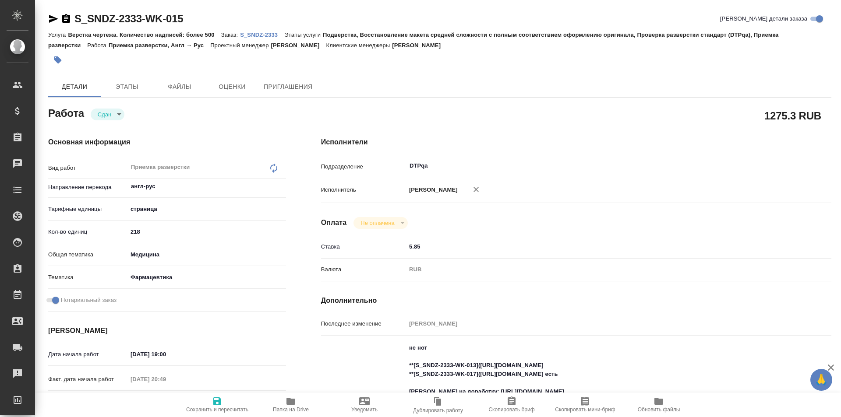
type textarea "x"
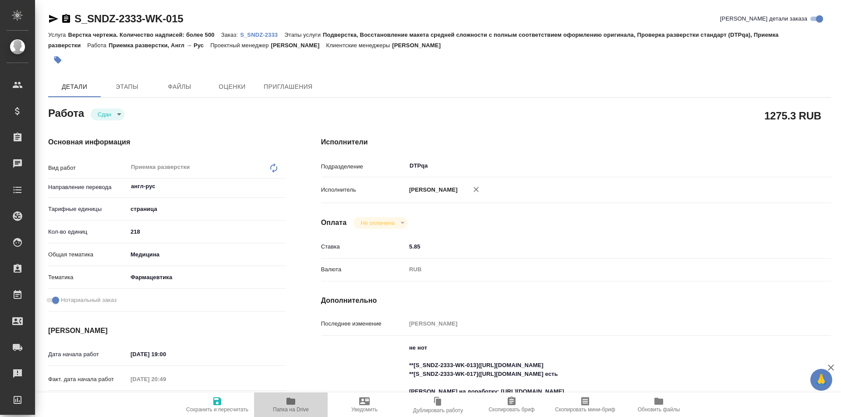
click at [293, 400] on icon "button" at bounding box center [290, 401] width 9 height 7
type textarea "x"
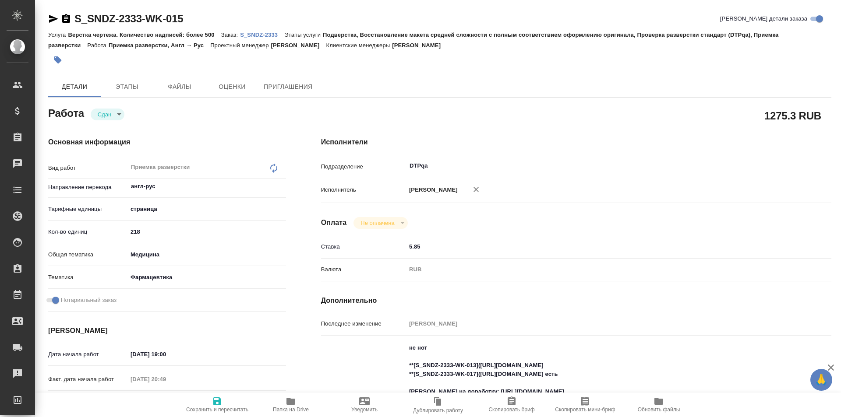
type textarea "x"
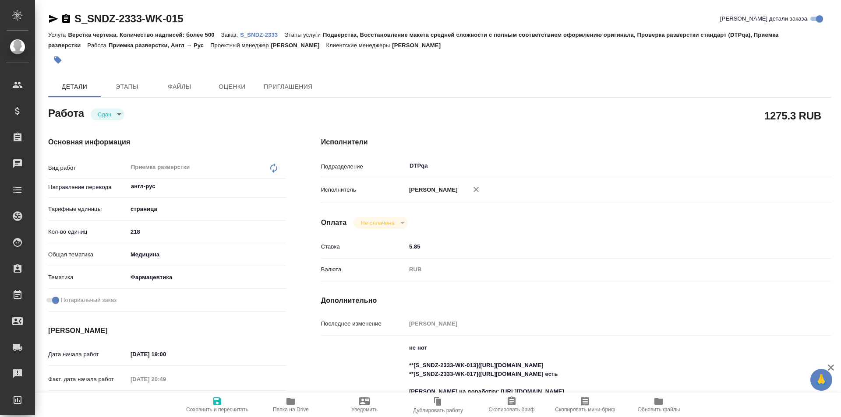
type textarea "x"
